Goal: Find specific page/section: Find specific page/section

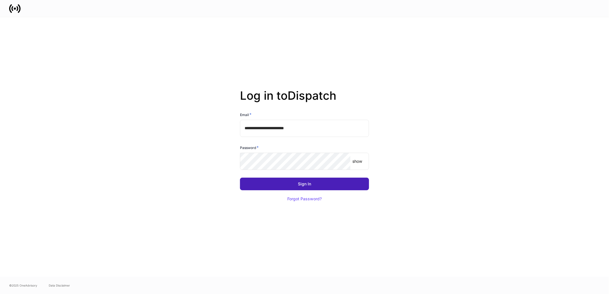
click at [293, 190] on button "Sign In" at bounding box center [304, 184] width 129 height 13
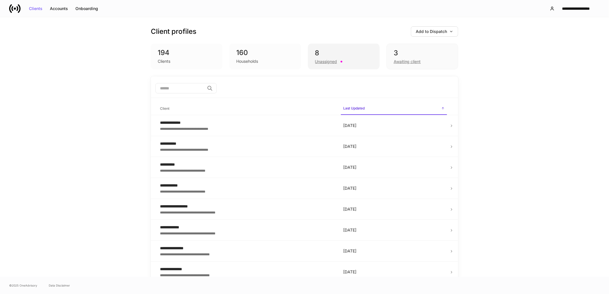
click at [330, 56] on div "8" at bounding box center [343, 52] width 57 height 9
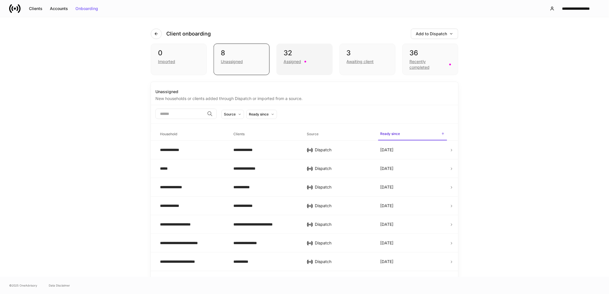
click at [313, 62] on div "Assigned" at bounding box center [304, 61] width 42 height 7
